Goal: Transaction & Acquisition: Book appointment/travel/reservation

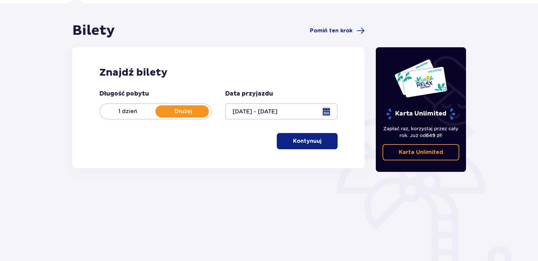
click at [321, 143] on span "button" at bounding box center [323, 141] width 8 height 8
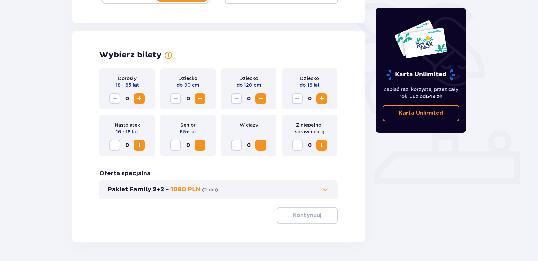
scroll to position [153, 0]
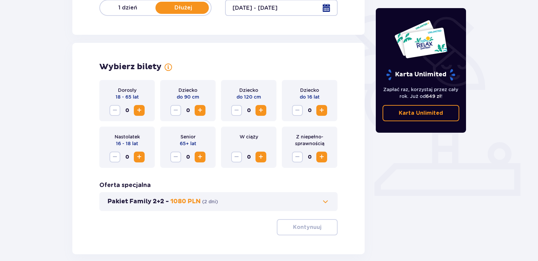
click at [139, 111] on span "Zwiększ" at bounding box center [139, 110] width 8 height 8
click at [140, 111] on span "Zwiększ" at bounding box center [139, 110] width 8 height 8
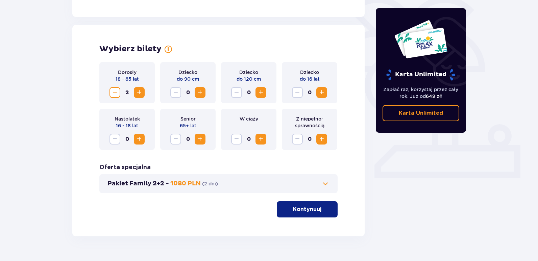
scroll to position [187, 0]
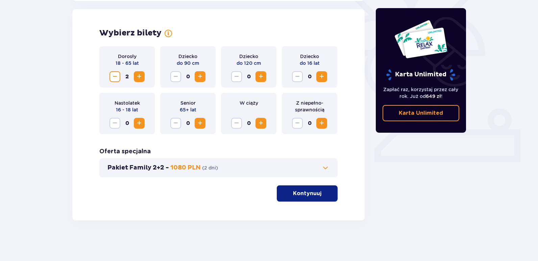
click at [307, 197] on p "Kontynuuj" at bounding box center [307, 193] width 28 height 7
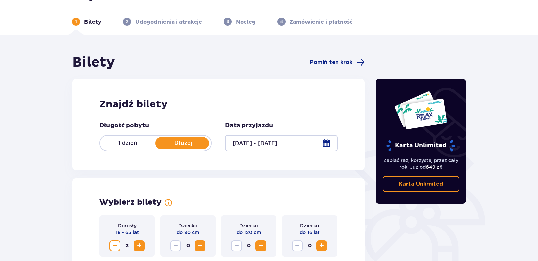
scroll to position [0, 0]
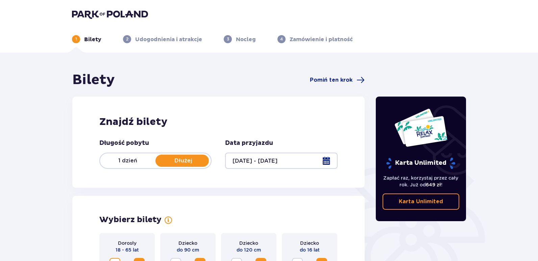
click at [103, 14] on img at bounding box center [110, 13] width 76 height 9
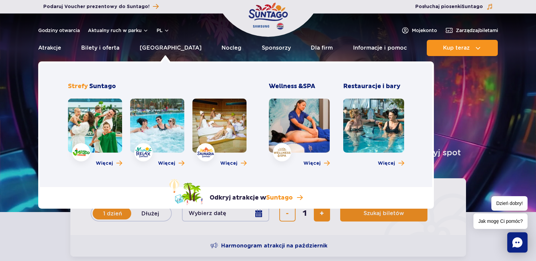
click at [160, 134] on link at bounding box center [157, 126] width 54 height 54
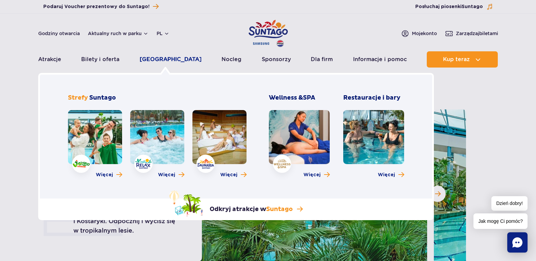
click at [162, 63] on link "[GEOGRAPHIC_DATA]" at bounding box center [171, 59] width 62 height 16
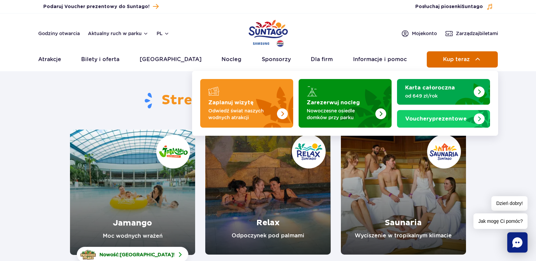
click at [445, 63] on button "Kup teraz" at bounding box center [462, 59] width 71 height 16
click at [456, 59] on span "Kup teraz" at bounding box center [456, 59] width 27 height 6
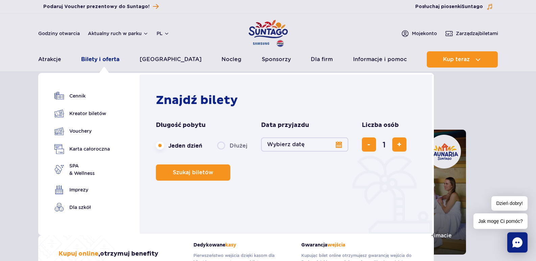
click at [103, 61] on link "Bilety i oferta" at bounding box center [100, 59] width 38 height 16
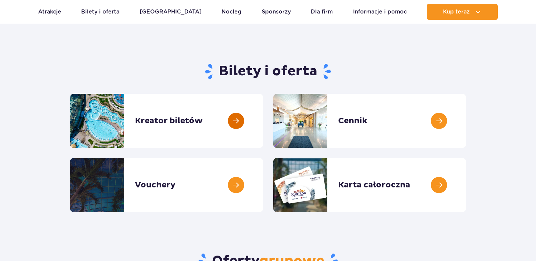
scroll to position [68, 0]
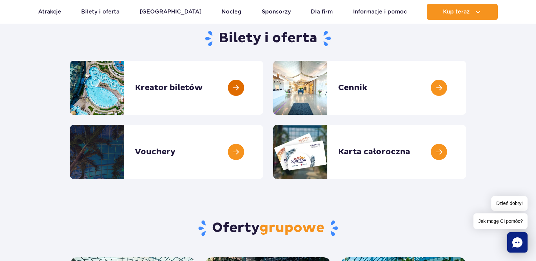
click at [263, 92] on link at bounding box center [263, 88] width 0 height 54
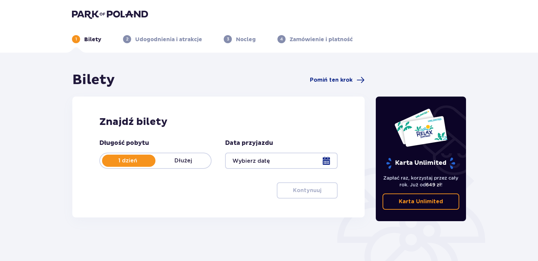
click at [173, 160] on p "Dłużej" at bounding box center [182, 160] width 55 height 7
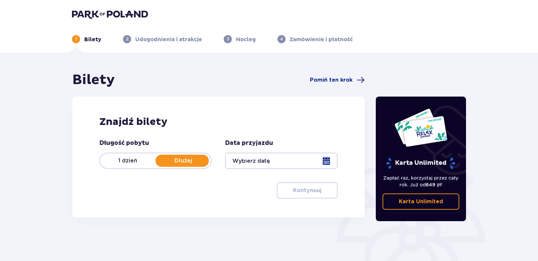
click at [326, 163] on div at bounding box center [281, 161] width 112 height 16
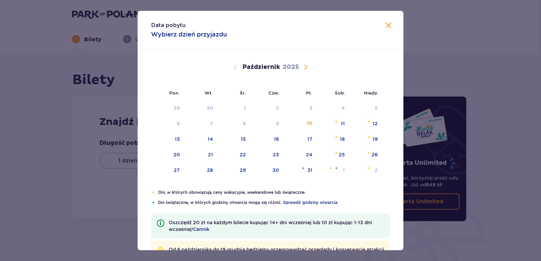
click at [304, 67] on span "Następny miesiąc" at bounding box center [306, 67] width 8 height 8
click at [170, 138] on img at bounding box center [171, 137] width 4 height 4
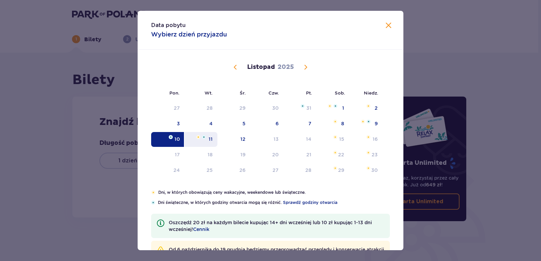
click at [207, 140] on div "11" at bounding box center [201, 139] width 33 height 15
type input "[DATE] - [DATE]"
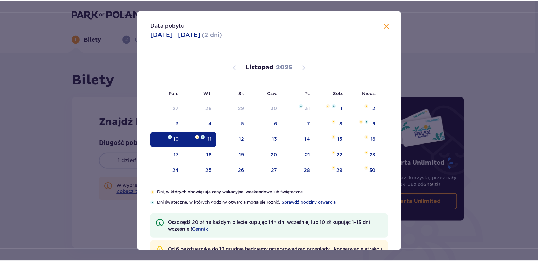
scroll to position [19, 0]
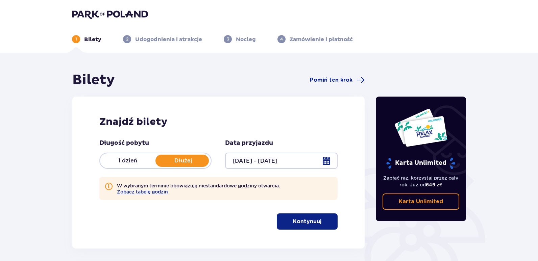
click at [301, 225] on p "Kontynuuj" at bounding box center [307, 221] width 28 height 7
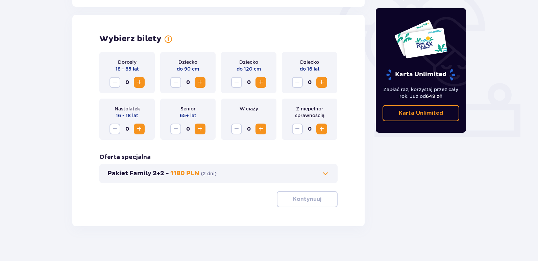
scroll to position [218, 0]
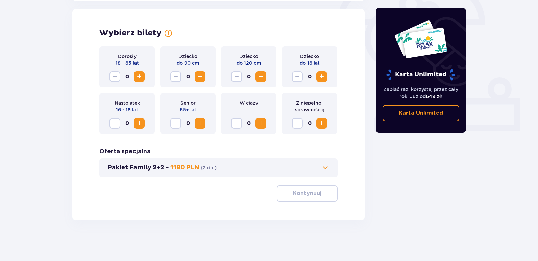
click at [141, 76] on span "Zwiększ" at bounding box center [139, 77] width 8 height 8
click at [298, 193] on p "Kontynuuj" at bounding box center [307, 193] width 28 height 7
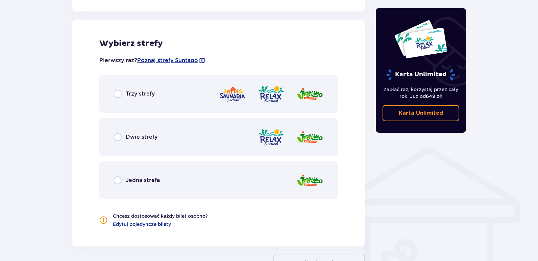
scroll to position [406, 0]
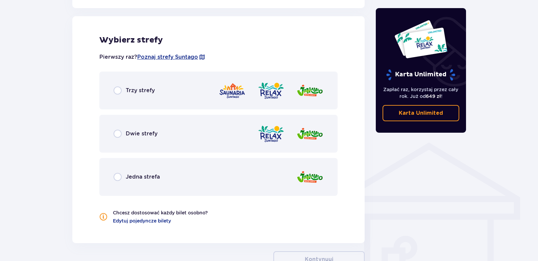
click at [113, 134] on div "Dwie strefy" at bounding box center [218, 134] width 238 height 38
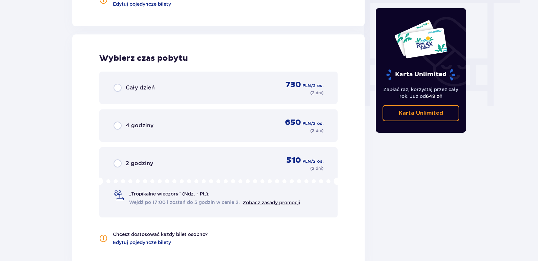
scroll to position [608, 0]
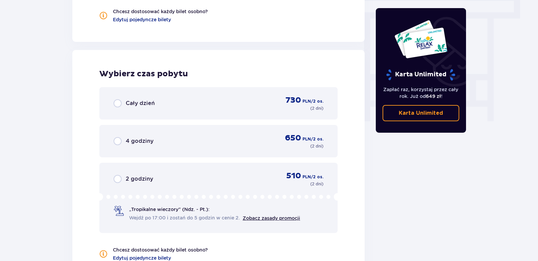
click at [121, 105] on input "radio" at bounding box center [118, 103] width 8 height 8
radio input "true"
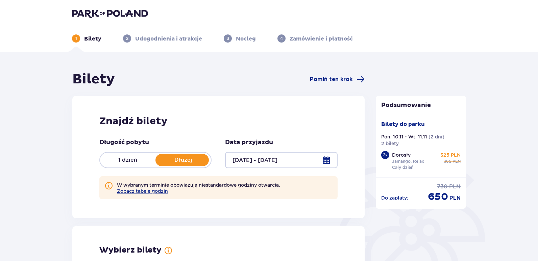
scroll to position [0, 0]
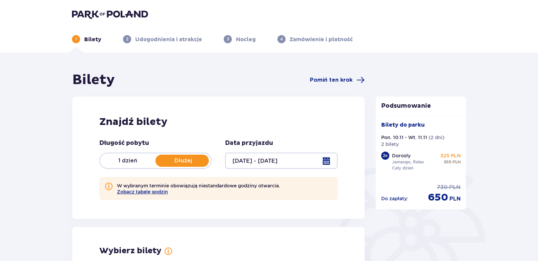
click at [237, 40] on p "Nocleg" at bounding box center [246, 39] width 20 height 7
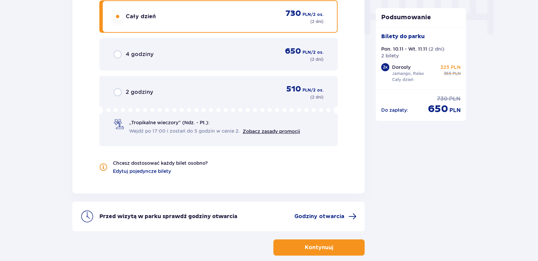
scroll to position [730, 0]
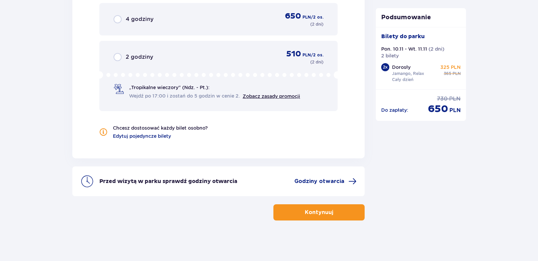
click at [320, 214] on p "Kontynuuj" at bounding box center [319, 212] width 28 height 7
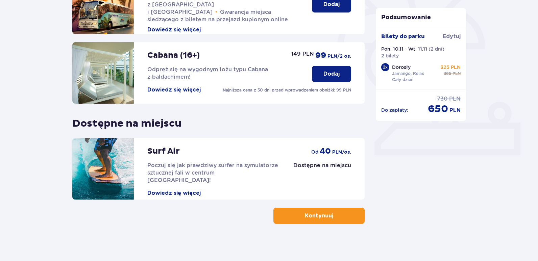
scroll to position [197, 0]
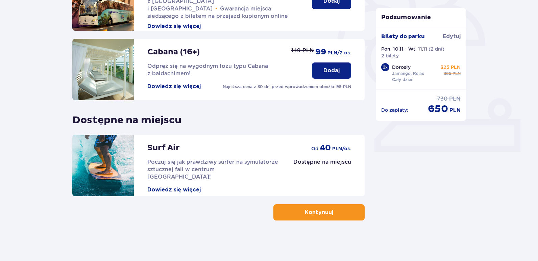
click at [294, 218] on button "Kontynuuj" at bounding box center [318, 212] width 91 height 16
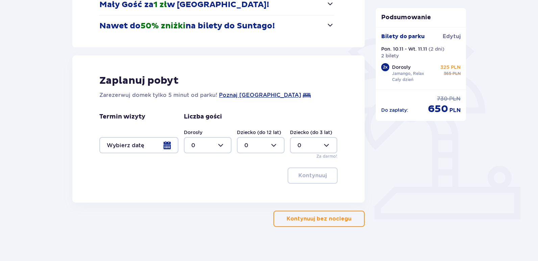
scroll to position [135, 0]
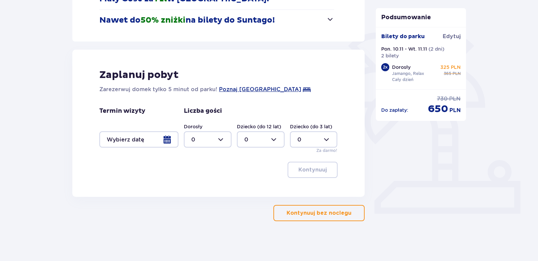
click at [169, 140] on div at bounding box center [138, 139] width 79 height 16
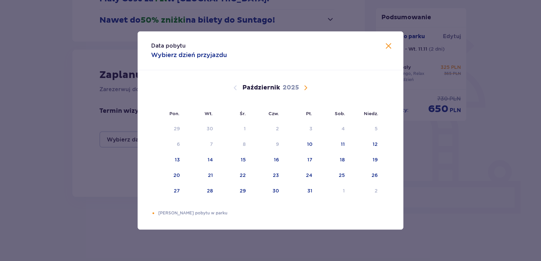
click at [305, 86] on span "Następny miesiąc" at bounding box center [306, 88] width 8 height 8
click at [178, 160] on div "10" at bounding box center [176, 159] width 5 height 7
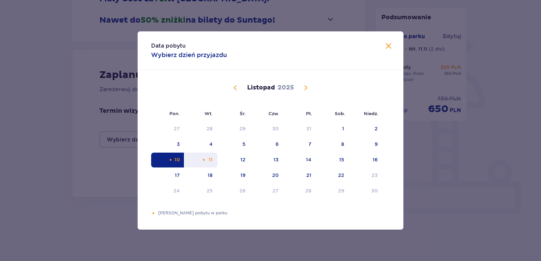
click at [200, 161] on div "11" at bounding box center [201, 160] width 33 height 15
type input "[DATE] - [DATE]"
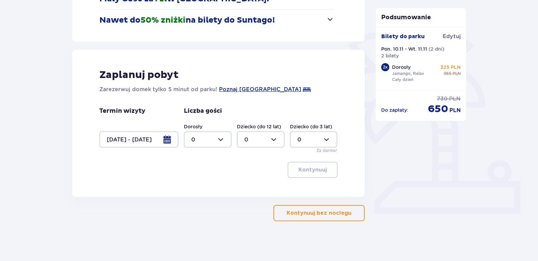
click at [222, 142] on div at bounding box center [208, 139] width 48 height 16
click at [201, 188] on div "2" at bounding box center [207, 188] width 33 height 7
type input "2"
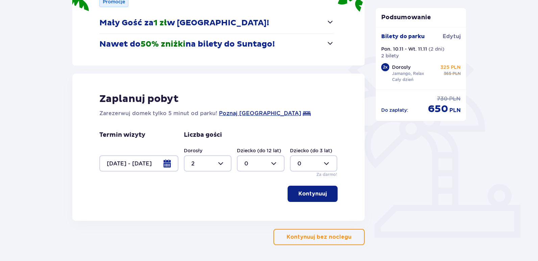
scroll to position [135, 0]
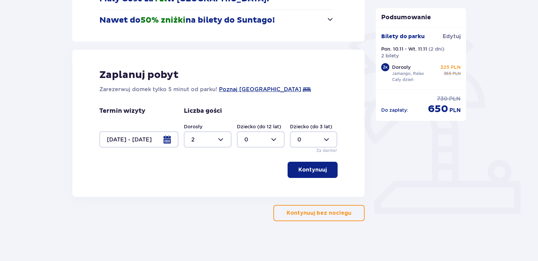
click at [302, 171] on p "Kontynuuj" at bounding box center [312, 169] width 28 height 7
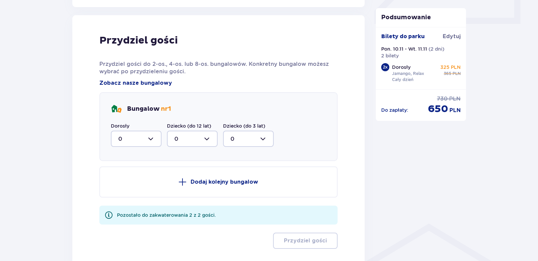
scroll to position [332, 0]
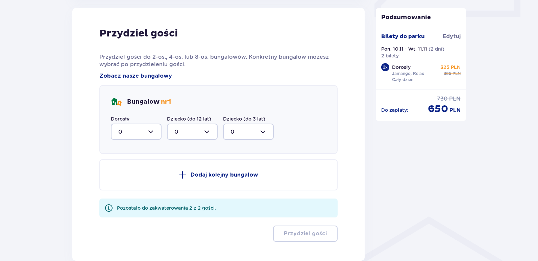
click at [156, 135] on div at bounding box center [136, 132] width 51 height 16
click at [138, 178] on div "2" at bounding box center [136, 180] width 36 height 7
type input "2"
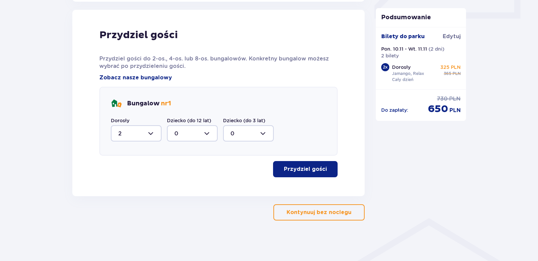
click at [300, 168] on p "Przydziel gości" at bounding box center [305, 169] width 43 height 7
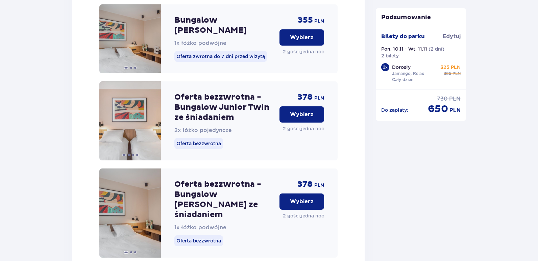
scroll to position [865, 0]
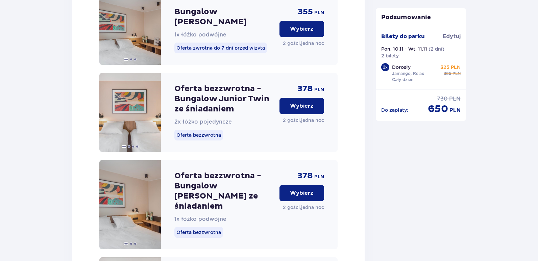
click at [300, 190] on p "Wybierz" at bounding box center [302, 193] width 24 height 7
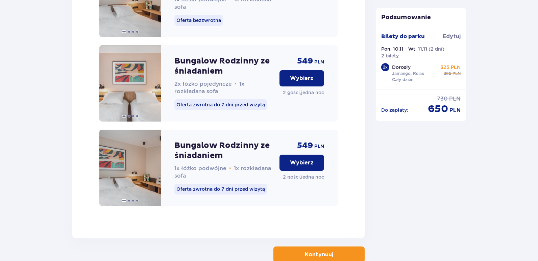
scroll to position [1760, 0]
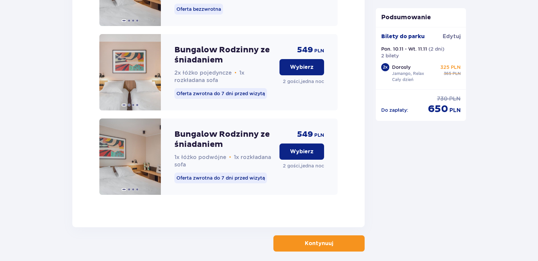
click at [296, 236] on button "Kontynuuj" at bounding box center [318, 244] width 91 height 16
